Goal: Information Seeking & Learning: Find specific page/section

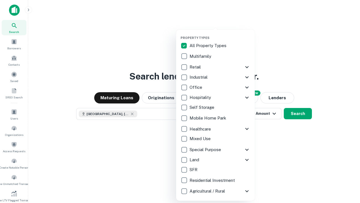
click at [220, 34] on button "button" at bounding box center [220, 34] width 79 height 0
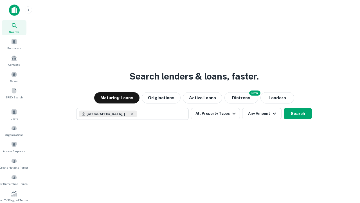
scroll to position [3, 68]
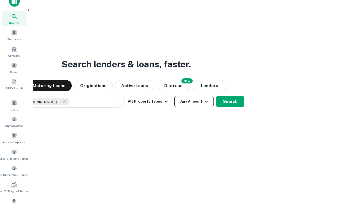
click at [174, 96] on button "Any Amount" at bounding box center [193, 101] width 39 height 11
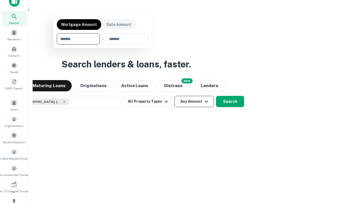
scroll to position [67, 0]
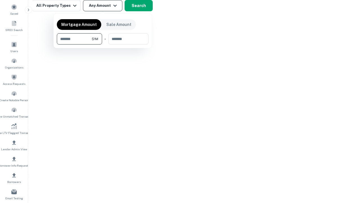
type input "*******"
click at [103, 44] on button "button" at bounding box center [103, 44] width 92 height 0
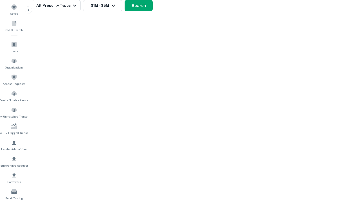
scroll to position [3, 104]
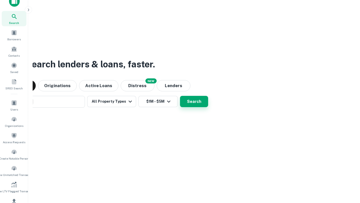
click at [180, 96] on button "Search" at bounding box center [194, 101] width 28 height 11
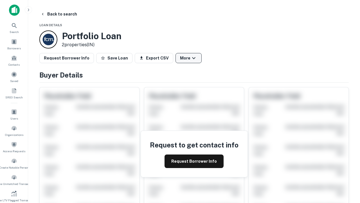
click at [188, 58] on button "More" at bounding box center [189, 58] width 26 height 10
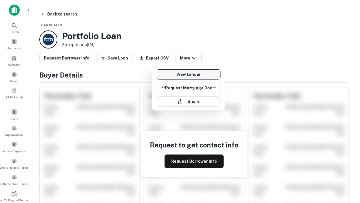
click at [188, 74] on link "View Lender" at bounding box center [189, 74] width 64 height 10
